Goal: Task Accomplishment & Management: Manage account settings

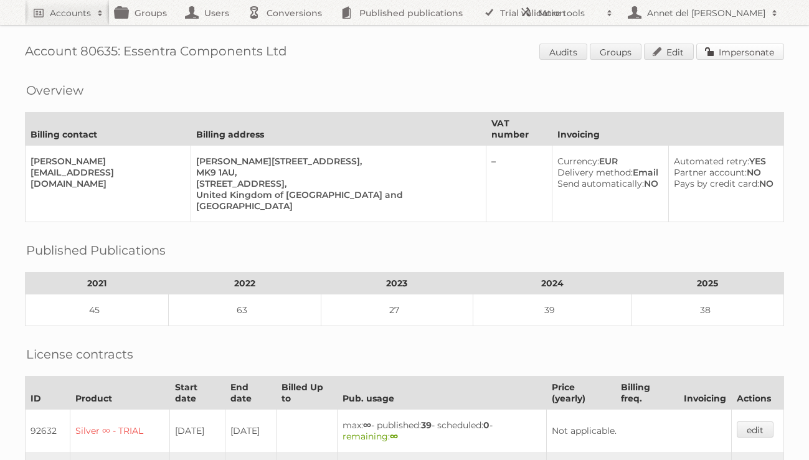
click at [758, 45] on link "Impersonate" at bounding box center [740, 52] width 88 height 16
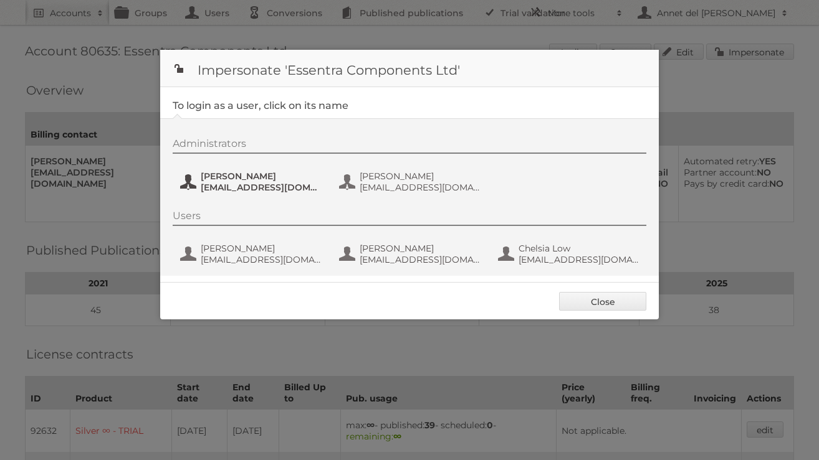
click at [273, 181] on span "Christoph Muehlenbeck" at bounding box center [261, 176] width 121 height 11
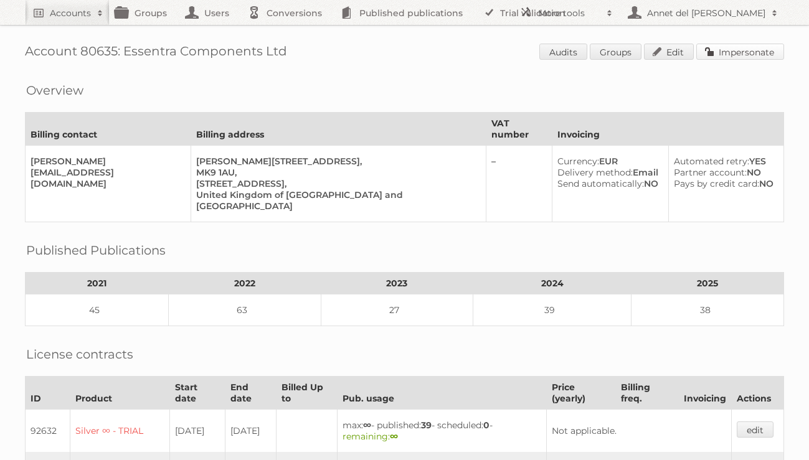
click at [746, 54] on link "Impersonate" at bounding box center [740, 52] width 88 height 16
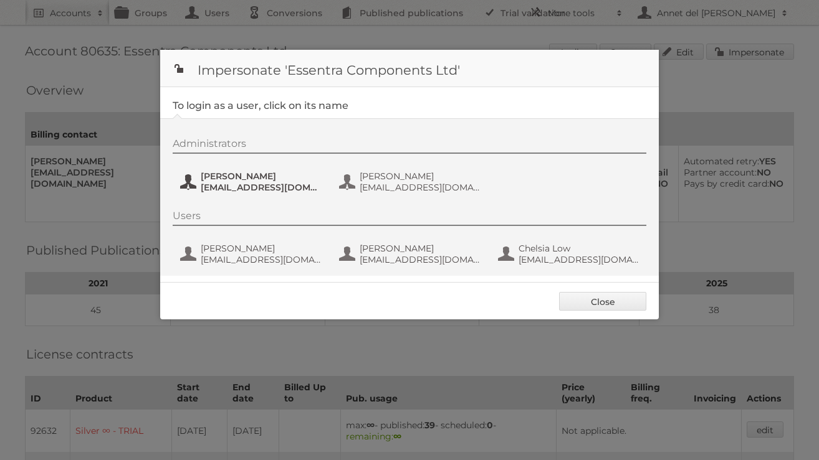
click at [220, 179] on span "Christoph Muehlenbeck" at bounding box center [261, 176] width 121 height 11
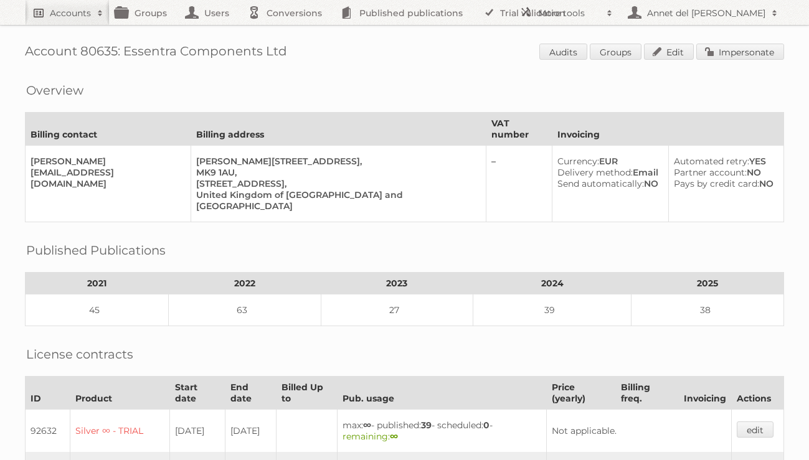
click at [82, 8] on h2 "Accounts" at bounding box center [70, 13] width 41 height 12
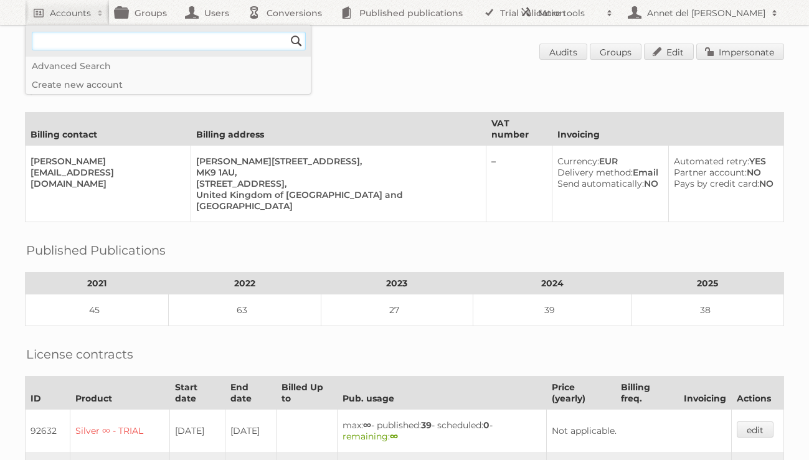
type input"] "[EMAIL_ADDRESS][DOMAIN_NAME]"
click at [301, 34] on input "Search" at bounding box center [296, 41] width 19 height 19
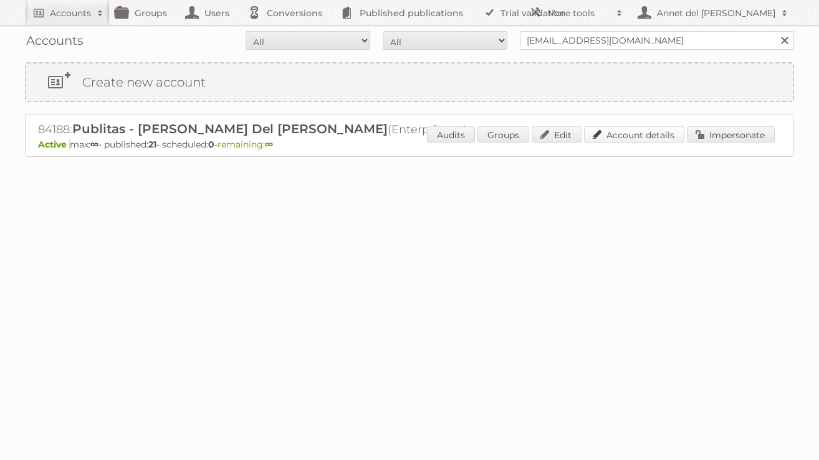
click at [635, 131] on link "Account details" at bounding box center [634, 134] width 100 height 16
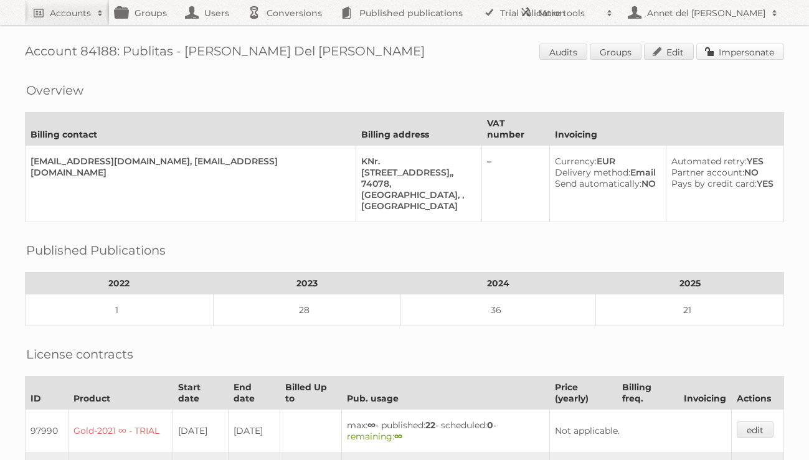
click at [756, 48] on link "Impersonate" at bounding box center [740, 52] width 88 height 16
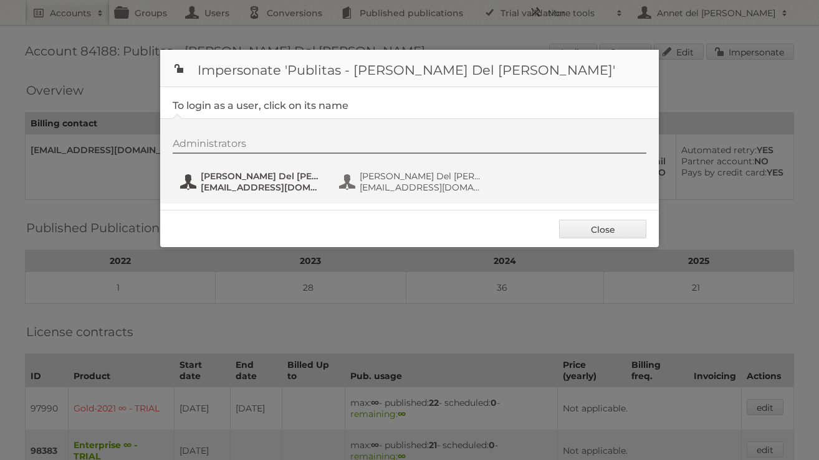
click at [233, 181] on span "[PERSON_NAME] Del [PERSON_NAME]" at bounding box center [261, 176] width 121 height 11
